Goal: Information Seeking & Learning: Learn about a topic

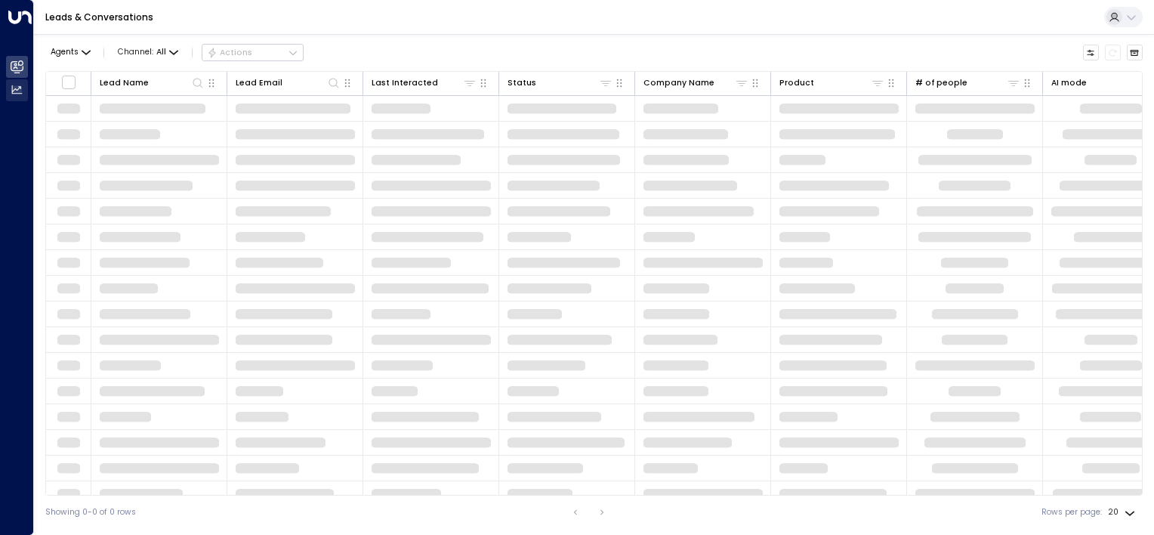
click at [15, 91] on icon at bounding box center [17, 89] width 10 height 8
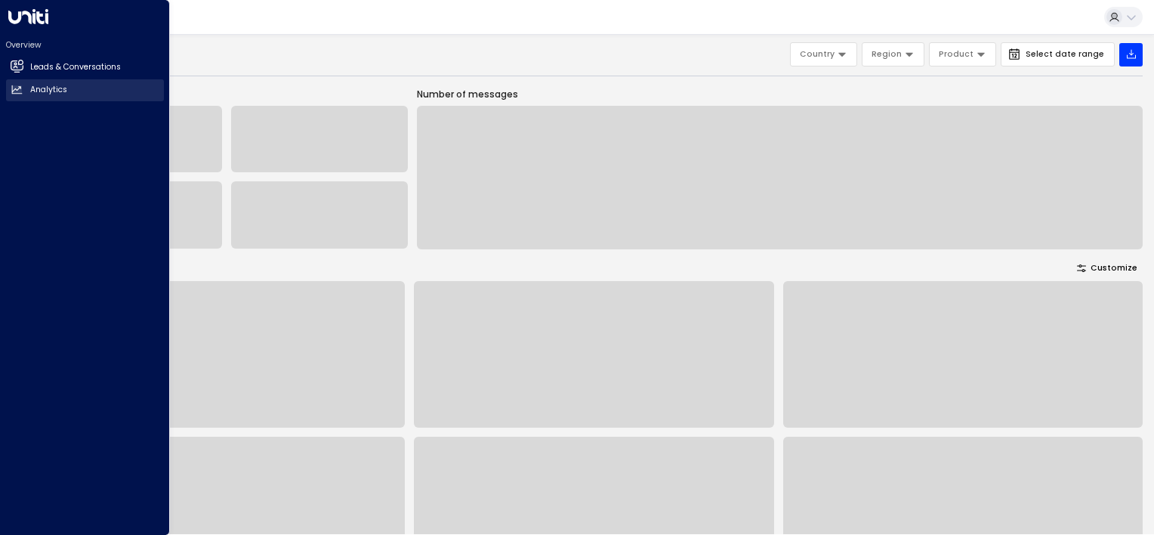
click at [28, 91] on link "Analytics Analytics" at bounding box center [85, 90] width 158 height 22
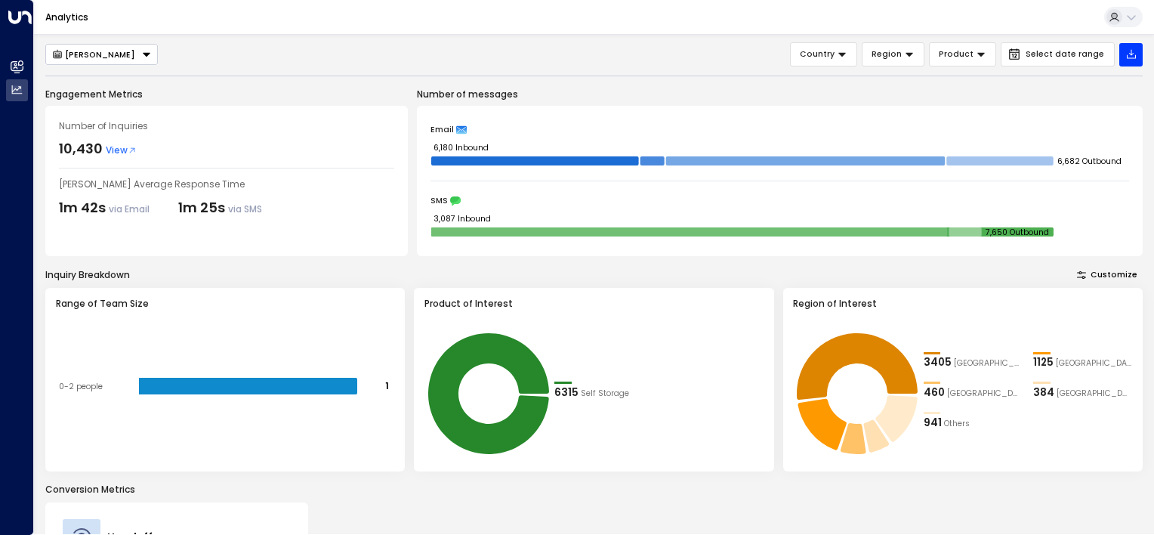
click at [958, 56] on span "Product" at bounding box center [956, 55] width 35 height 14
click at [838, 64] on button "Country" at bounding box center [823, 54] width 67 height 24
click at [610, 66] on div "[PERSON_NAME] Country Region Product Select date range Engagement Metrics Numbe…" at bounding box center [593, 398] width 1097 height 712
click at [1063, 25] on div "Analytics" at bounding box center [594, 17] width 1120 height 35
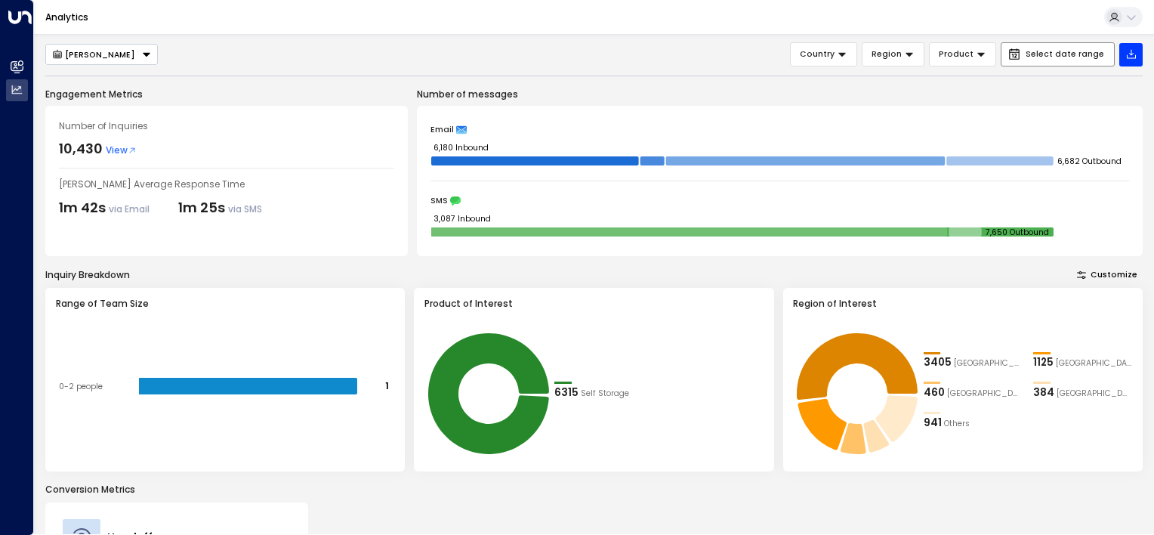
click at [1039, 59] on span "Select date range" at bounding box center [1065, 54] width 79 height 9
click at [191, 82] on div "[PERSON_NAME] Country Region Product Select date range Engagement Metrics Numbe…" at bounding box center [593, 398] width 1097 height 712
click at [121, 153] on span "View" at bounding box center [121, 151] width 31 height 14
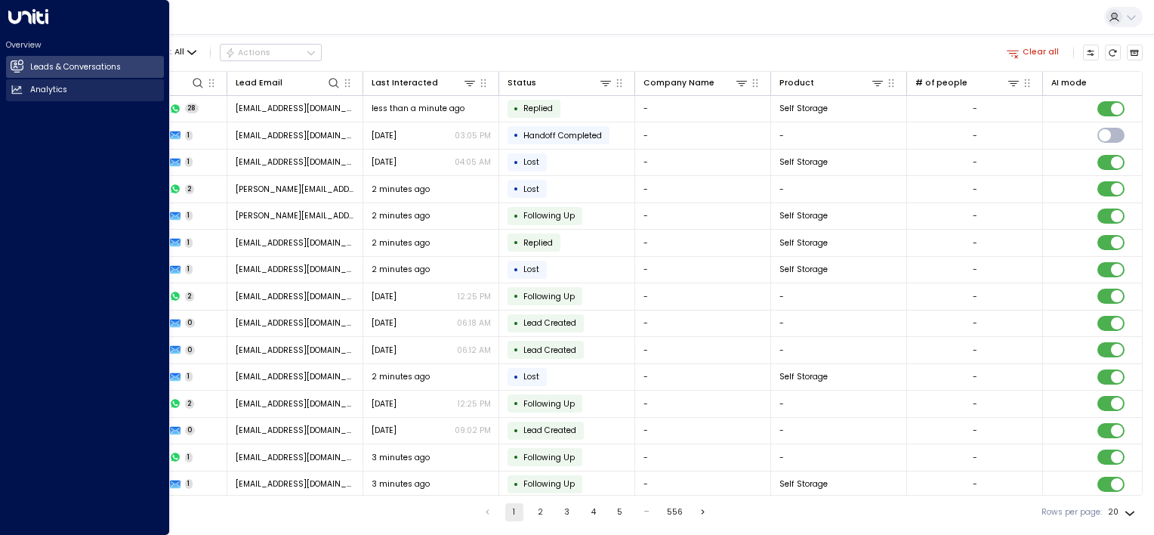
click at [10, 97] on link "Analytics Analytics" at bounding box center [85, 90] width 158 height 22
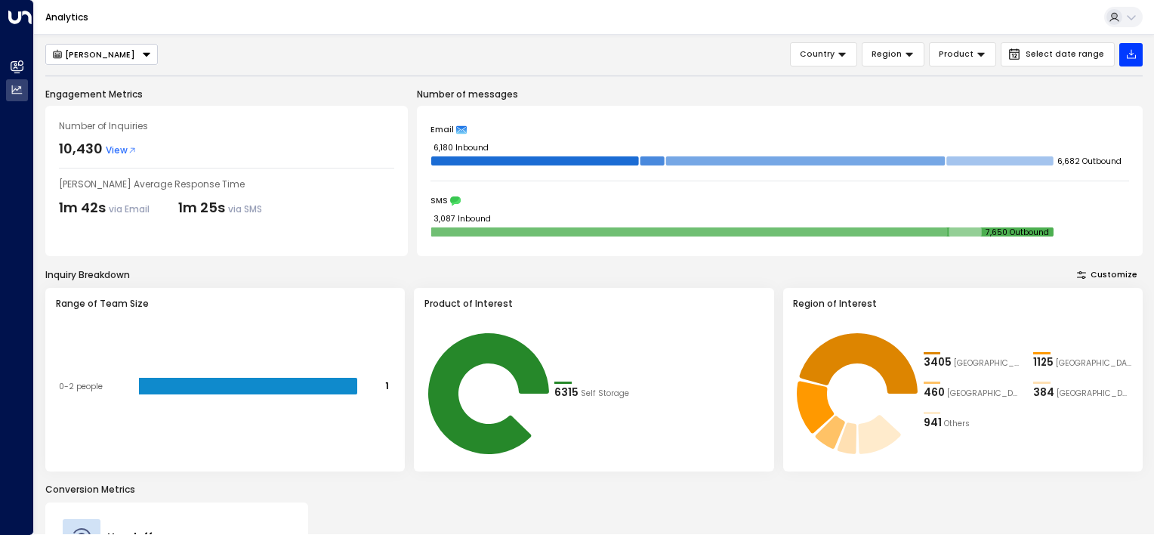
click at [399, 30] on div "Analytics" at bounding box center [594, 17] width 1120 height 35
click at [118, 49] on div "[PERSON_NAME]" at bounding box center [94, 54] width 84 height 11
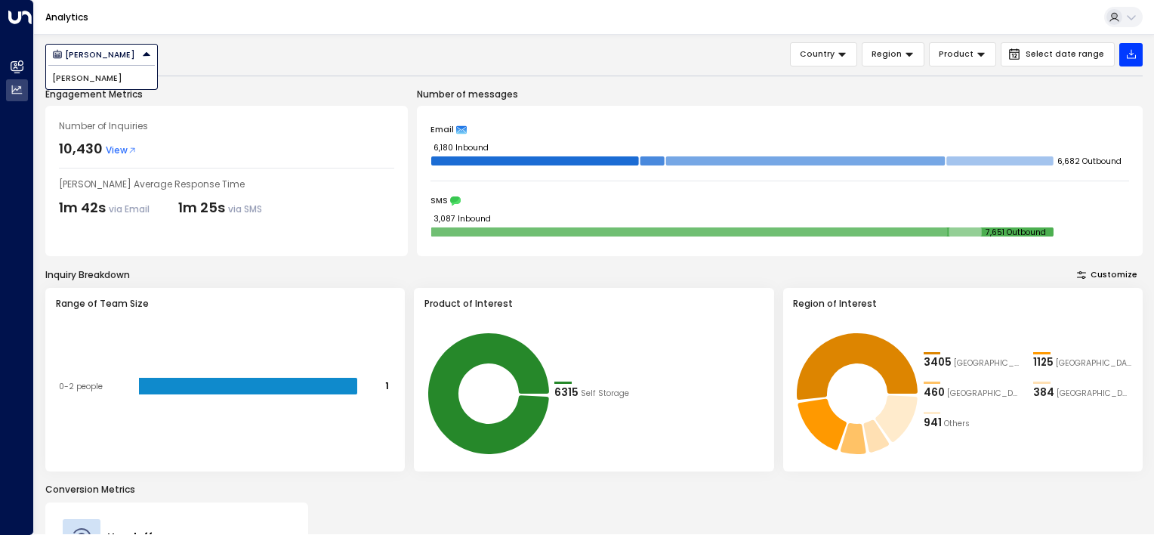
click at [239, 54] on div "[PERSON_NAME] [PERSON_NAME] Country Region Product Select date range" at bounding box center [593, 54] width 1097 height 24
click at [1088, 277] on icon "button" at bounding box center [1082, 275] width 13 height 13
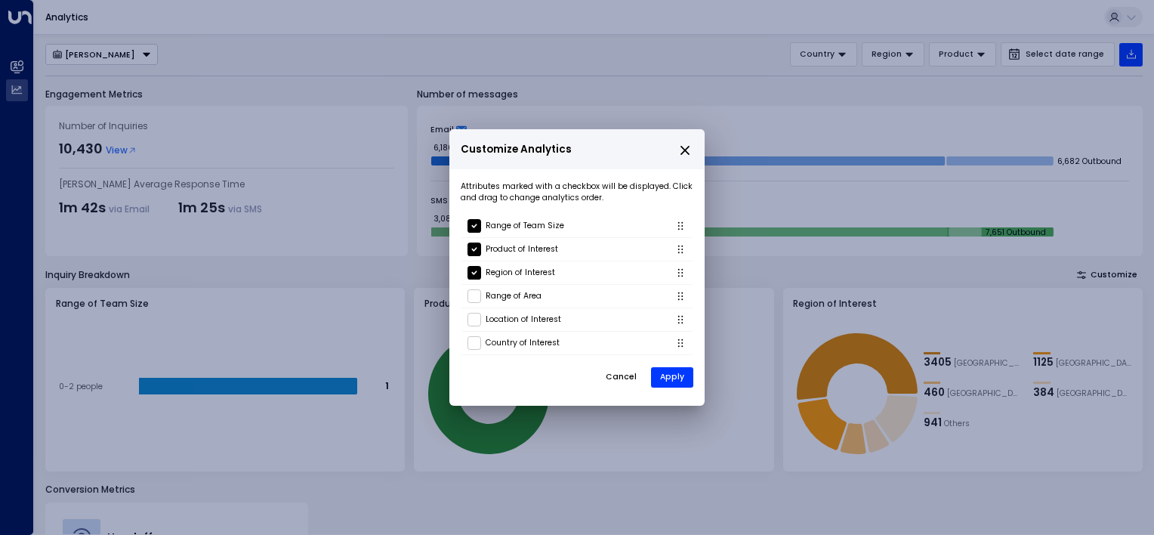
click at [622, 383] on button "Cancel" at bounding box center [621, 377] width 51 height 23
